Goal: Find specific page/section: Find specific page/section

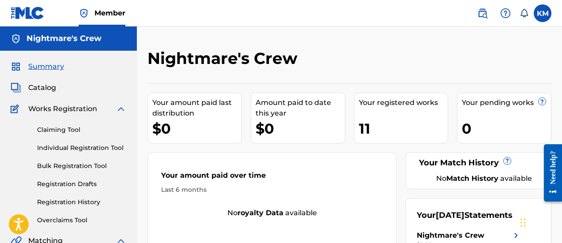
click at [38, 9] on img at bounding box center [28, 13] width 34 height 13
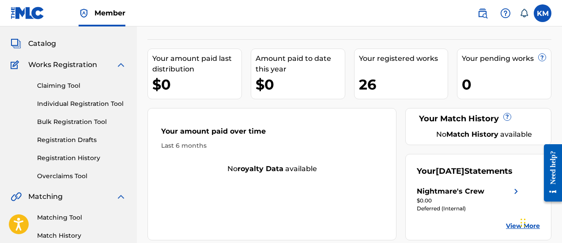
scroll to position [88, 0]
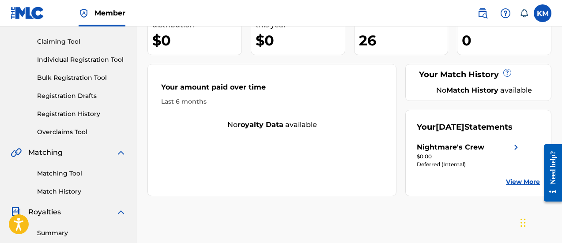
click at [513, 187] on link "View More" at bounding box center [523, 181] width 34 height 9
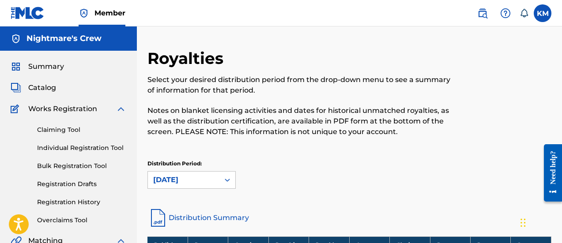
click at [39, 66] on span "Summary" at bounding box center [46, 66] width 36 height 11
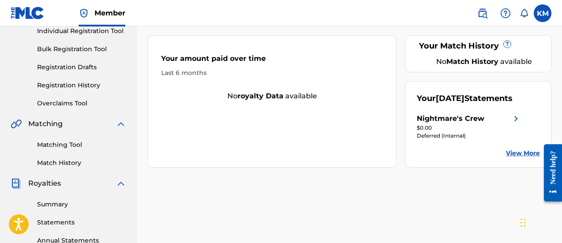
scroll to position [132, 0]
